Goal: Task Accomplishment & Management: Manage account settings

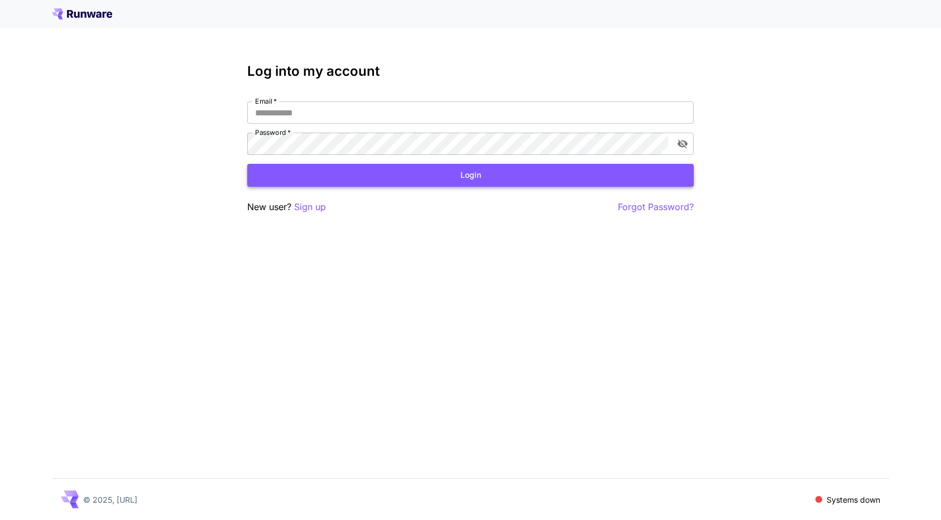
type input "**********"
click at [443, 177] on button "Login" at bounding box center [470, 175] width 446 height 23
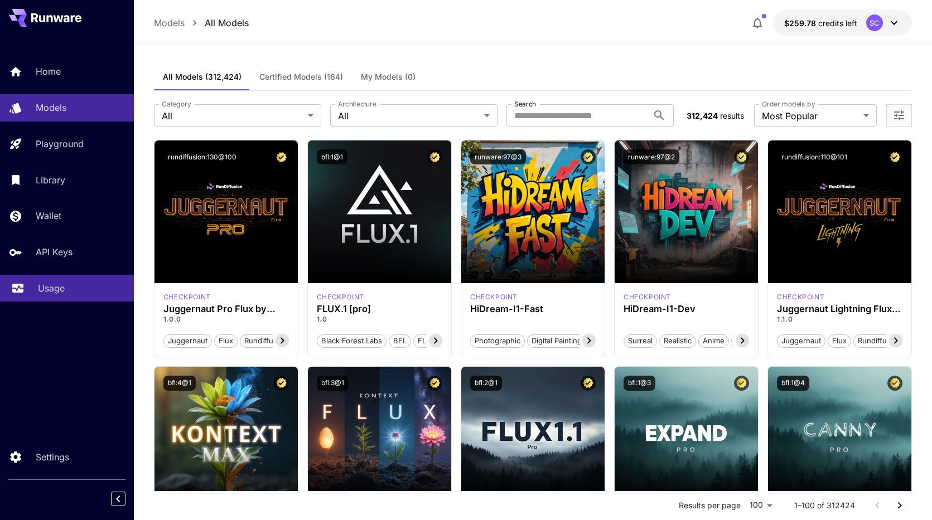
click at [56, 295] on p "Usage" at bounding box center [51, 288] width 27 height 13
